Goal: Transaction & Acquisition: Obtain resource

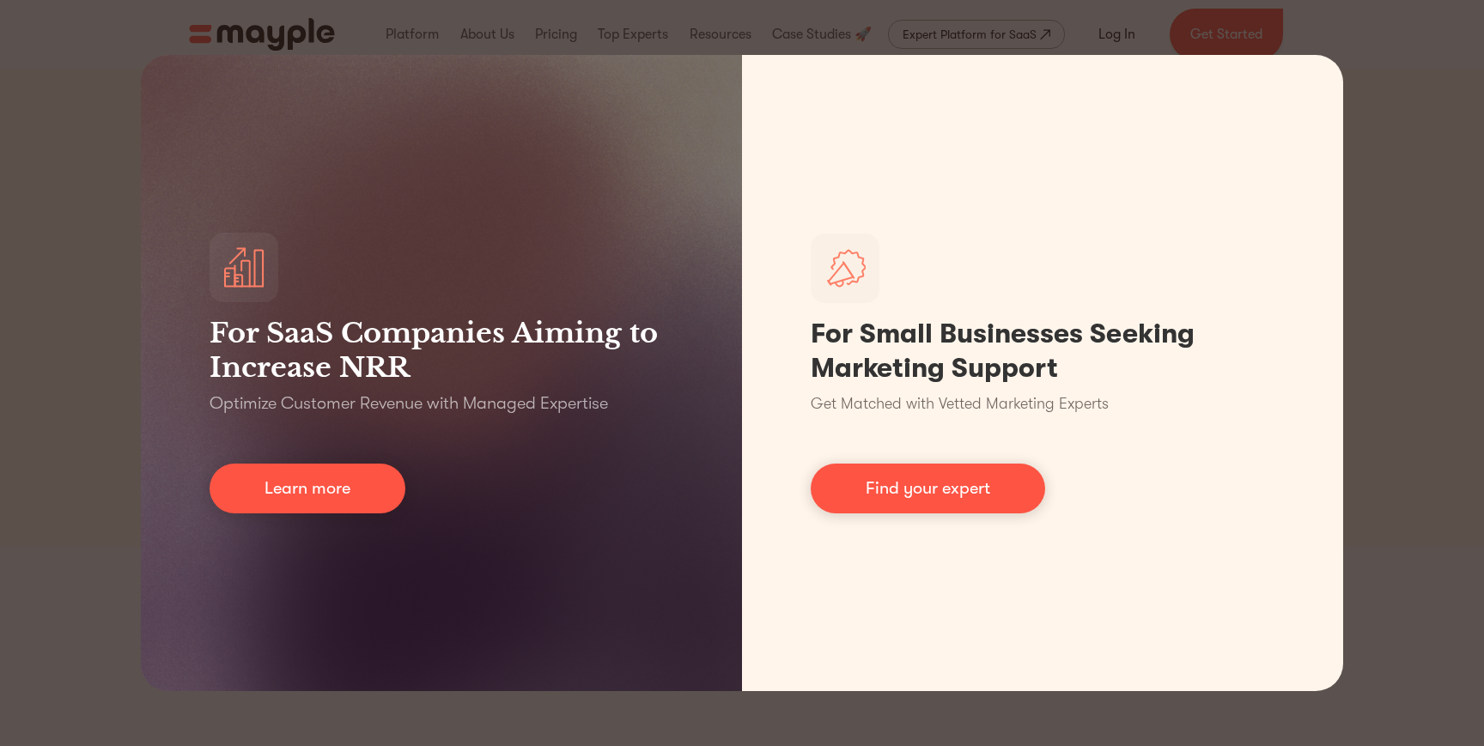
click at [1398, 21] on div "For SaaS Companies Aiming to Increase NRR Optimize Customer Revenue with Manage…" at bounding box center [742, 373] width 1484 height 746
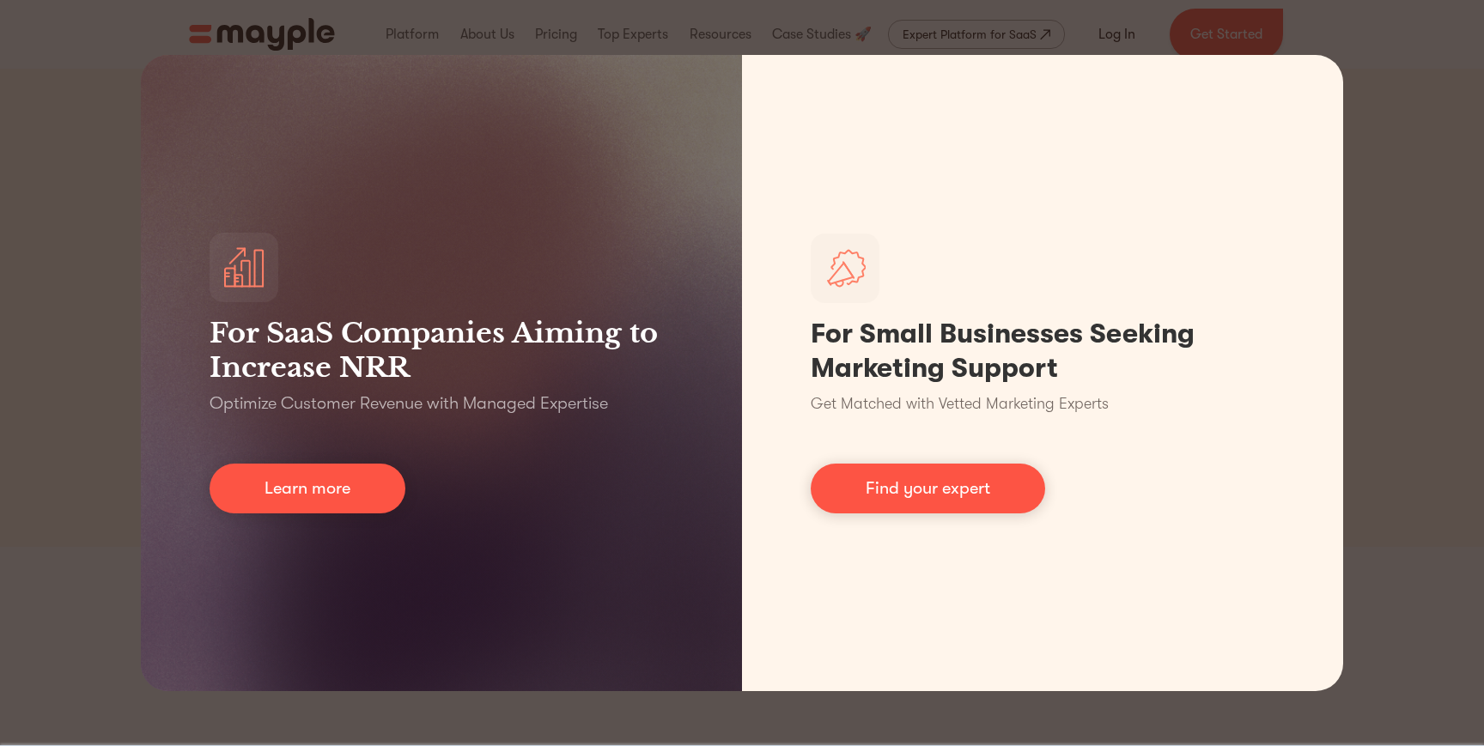
click at [1413, 112] on div "For SaaS Companies Aiming to Increase NRR Optimize Customer Revenue with Manage…" at bounding box center [742, 373] width 1484 height 746
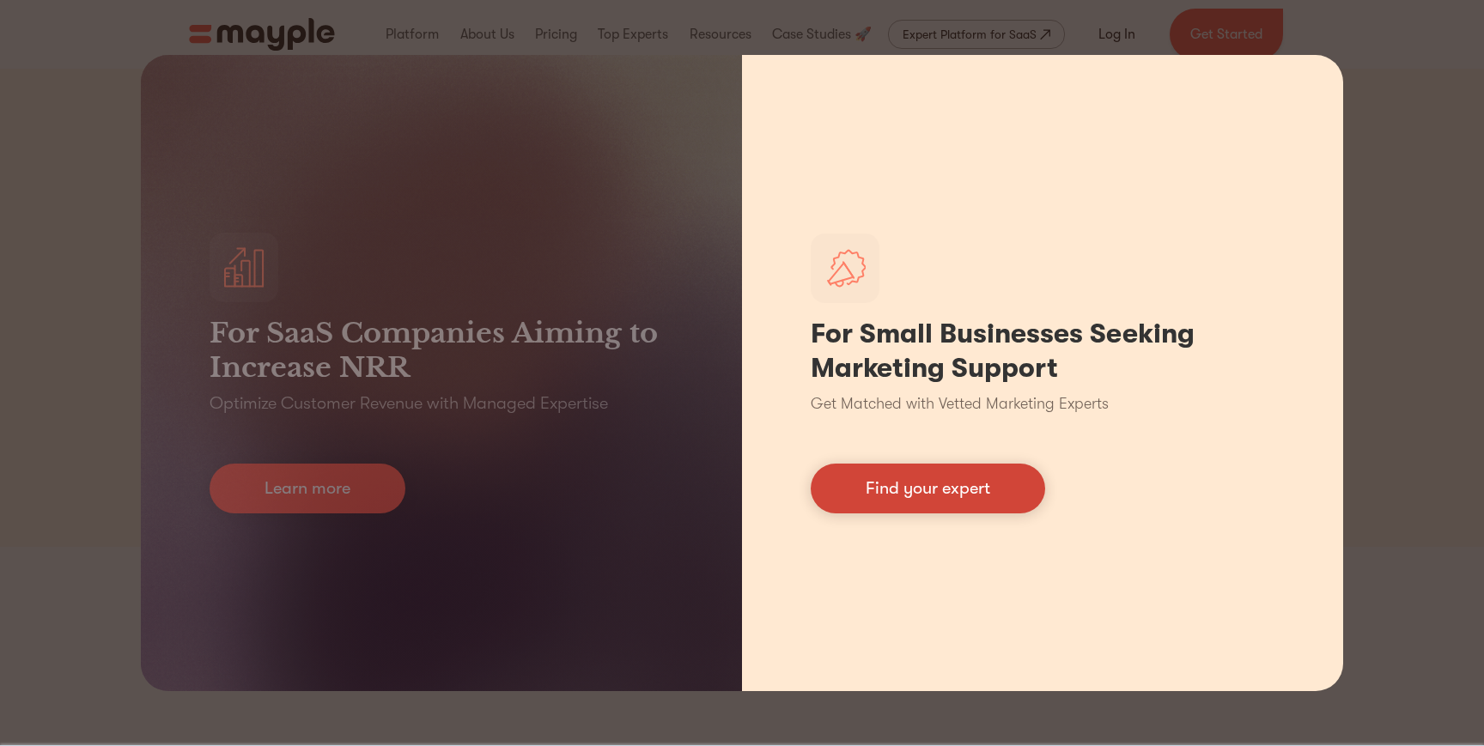
click at [950, 495] on link "Find your expert" at bounding box center [928, 489] width 234 height 50
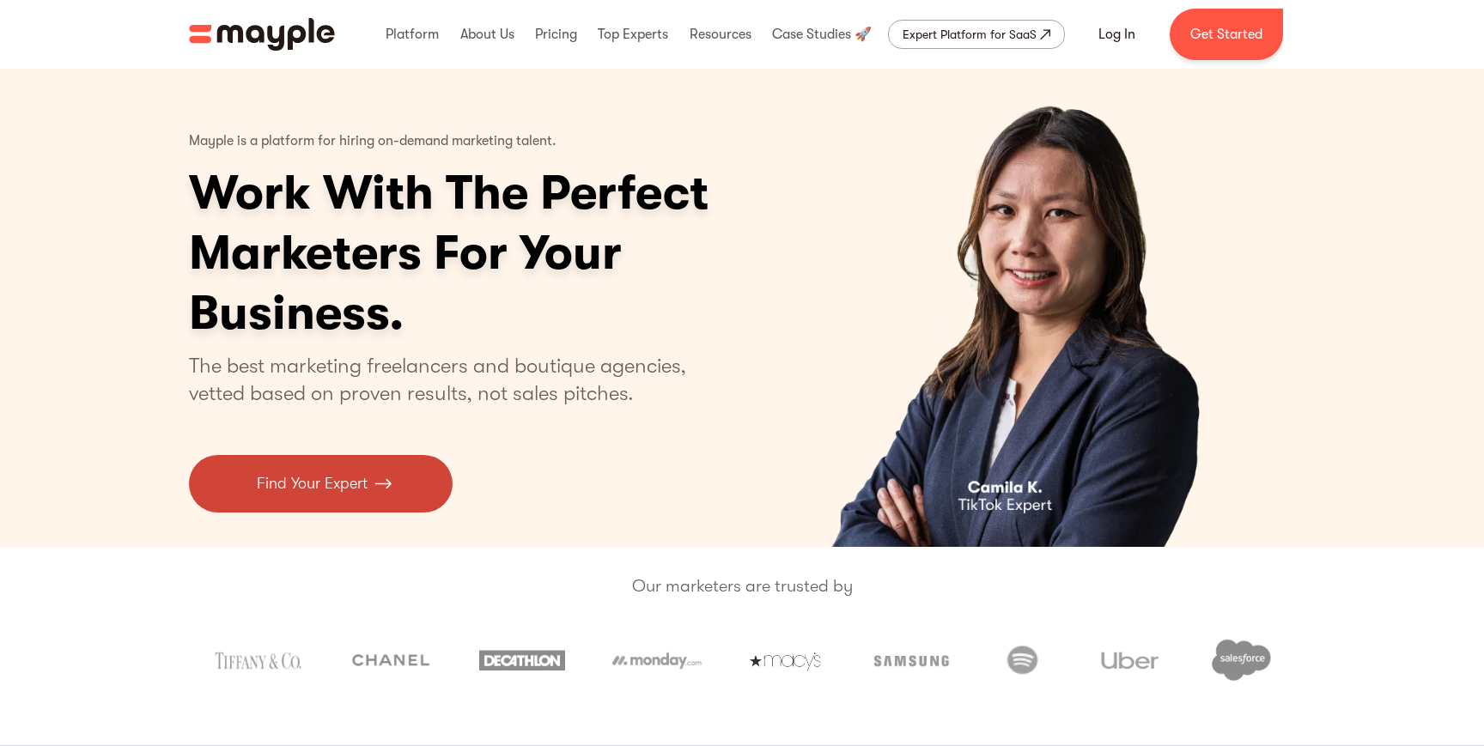
click at [417, 490] on link "Find Your Expert" at bounding box center [321, 484] width 264 height 58
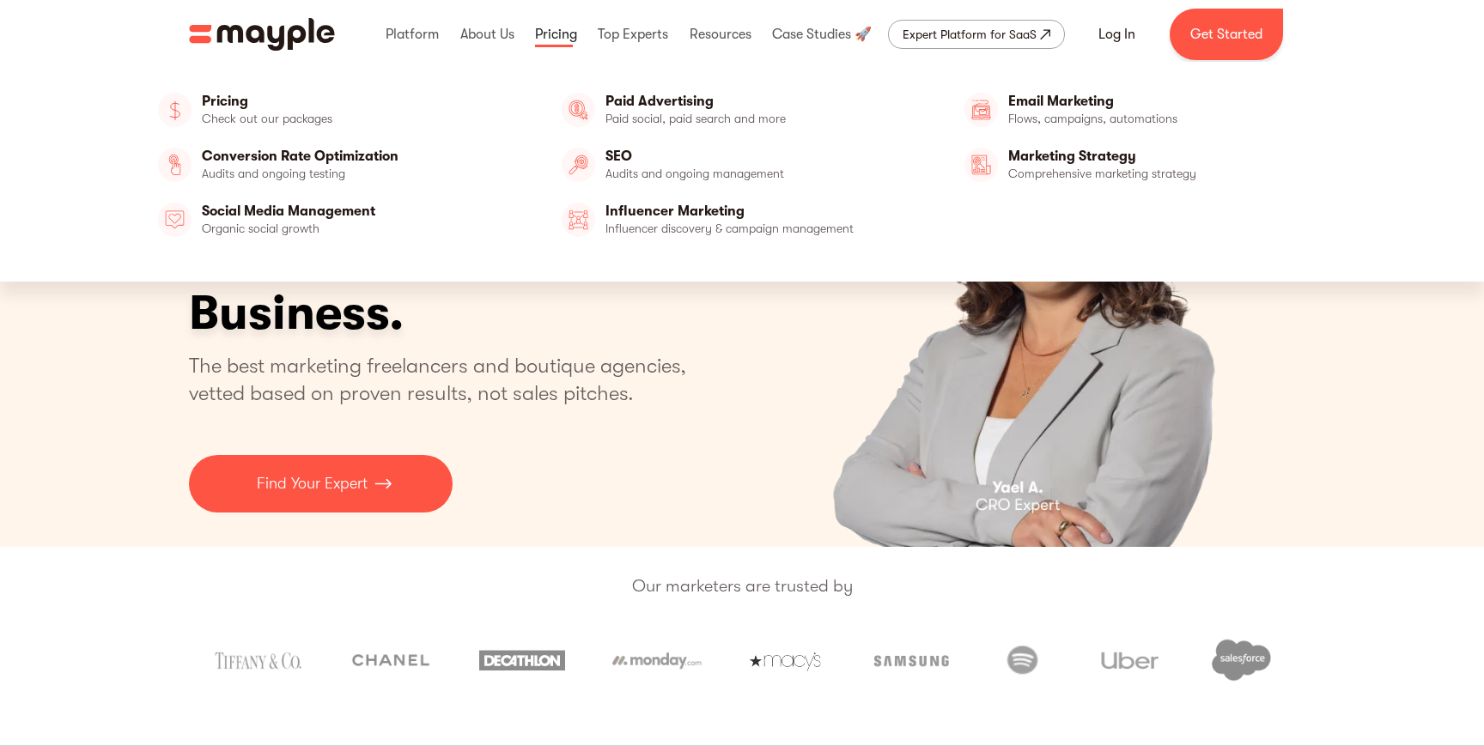
click at [555, 34] on link at bounding box center [556, 34] width 51 height 55
